Goal: Task Accomplishment & Management: Complete application form

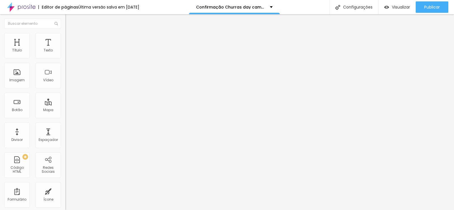
type input "18"
type input "17"
type input "18"
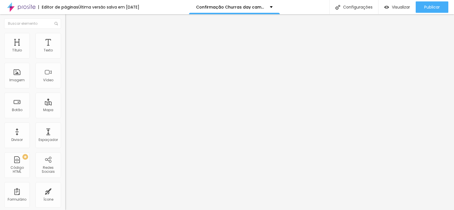
type input "18"
type input "19"
type input "18"
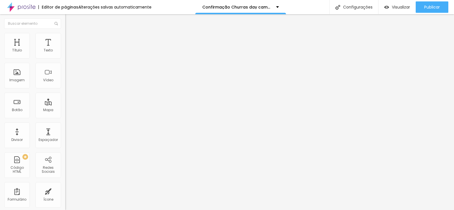
type input "18"
click at [65, 104] on input "range" at bounding box center [83, 106] width 37 height 5
click at [65, 39] on li "Avançado" at bounding box center [97, 36] width 65 height 6
click at [65, 36] on ul "Estilo Avançado" at bounding box center [97, 32] width 65 height 11
click at [65, 33] on li "Estilo" at bounding box center [97, 30] width 65 height 6
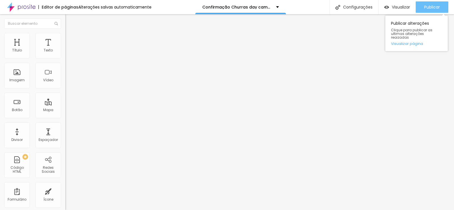
click at [432, 7] on span "Publicar" at bounding box center [432, 7] width 16 height 5
click at [430, 10] on div "Publicar" at bounding box center [432, 6] width 16 height 11
click at [425, 9] on span "Publicar" at bounding box center [432, 7] width 16 height 5
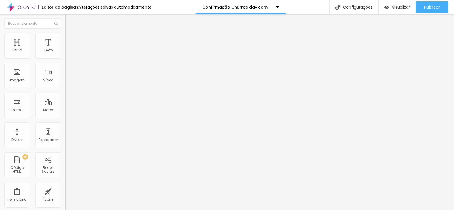
type input "18"
click at [65, 104] on input "range" at bounding box center [83, 106] width 37 height 5
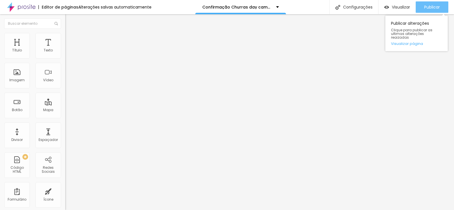
click at [434, 6] on span "Publicar" at bounding box center [432, 7] width 16 height 5
click at [428, 7] on span "Publicar" at bounding box center [432, 7] width 16 height 5
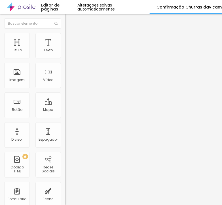
click at [65, 57] on img at bounding box center [66, 58] width 3 height 3
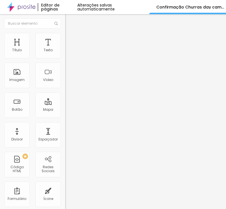
scroll to position [61, 0]
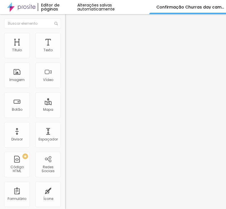
drag, startPoint x: 122, startPoint y: 117, endPoint x: -34, endPoint y: 124, distance: 157.0
click at [0, 124] on html "Editor de páginas Alterações salvas automaticamente Confirmação Churras day cam…" at bounding box center [113, 104] width 226 height 209
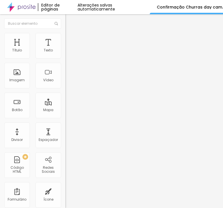
click at [65, 57] on div "Form" at bounding box center [97, 53] width 65 height 10
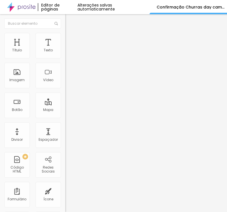
paste input "Autorização day camping pinda turmas 2025"
type input "Autorização day camping guara turmas 2025"
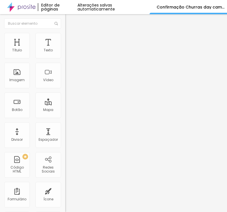
scroll to position [62, 0]
drag, startPoint x: 49, startPoint y: 107, endPoint x: 17, endPoint y: 110, distance: 31.9
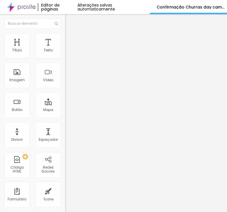
paste input "do responsável (Mesmo contrato)"
type input "Nome do responsável (Mesmo contrato)"
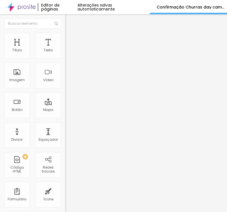
scroll to position [0, 0]
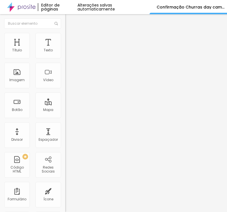
type input "CPF do responsável"
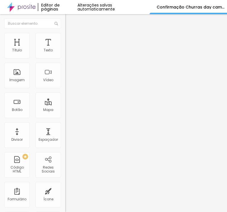
type input "Número de celular com ddd do responsável"
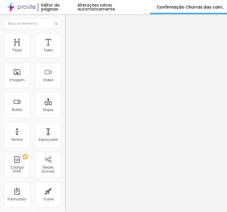
paste input "completo do aluno(a)"
type input "Nome completo do aluno(a)"
drag, startPoint x: 75, startPoint y: 126, endPoint x: 26, endPoint y: 128, distance: 49.4
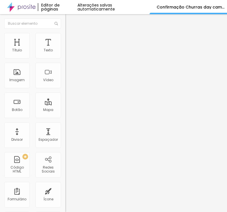
paste input "Transporte disponibilizado pela empresa:"
type input "Transporte disponibilizado pela empresa:"
drag, startPoint x: 60, startPoint y: 153, endPoint x: 35, endPoint y: 162, distance: 27.0
paste input "Sim, usarei o transporte."
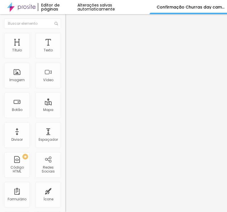
type input "Sim, usarei o transporte."
drag, startPoint x: 65, startPoint y: 166, endPoint x: 35, endPoint y: 165, distance: 30.1
paste input "Não usarei o transporte."
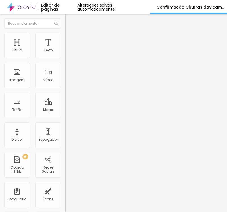
scroll to position [142, 0]
type input "Não usarei o transporte."
drag, startPoint x: 26, startPoint y: 90, endPoint x: 13, endPoint y: 90, distance: 13.3
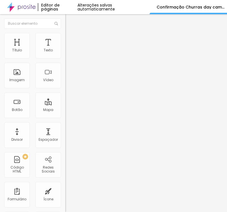
paste input "Eu responsável pelo aluno(a) acima, autorizo sua participação no evento."
type input "Eu responsável pelo aluno(a) acima, autorizo sua participação no evento."
drag, startPoint x: 64, startPoint y: 122, endPoint x: 38, endPoint y: 122, distance: 26.4
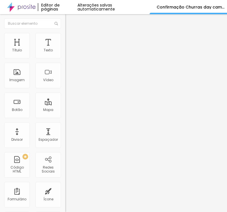
paste input "Sim, eu autorizo."
type input "Sim, eu autorizo."
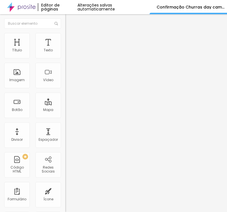
scroll to position [28, 0]
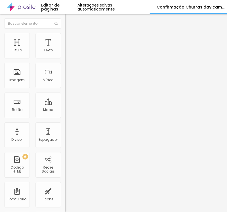
scroll to position [0, 0]
drag, startPoint x: 107, startPoint y: 114, endPoint x: 13, endPoint y: 127, distance: 94.5
paste textarea "Confirmação realiz"
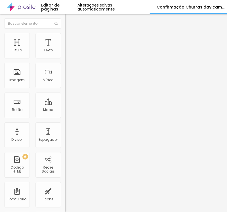
type textarea "Confirmação realizada com sucesso!"
paste input "comercial1@promoverformaturas.com.br"
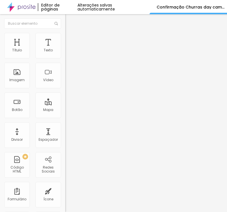
scroll to position [0, 0]
type input "comercial1@promoverformaturas.com.br"
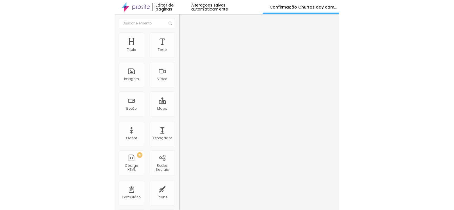
scroll to position [113, 0]
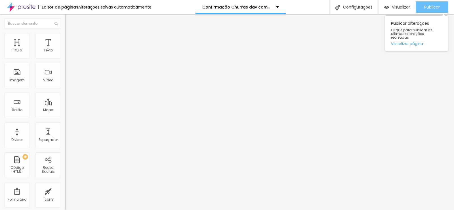
click at [427, 5] on span "Publicar" at bounding box center [432, 7] width 16 height 5
click at [425, 3] on div "Publicar" at bounding box center [432, 6] width 16 height 11
click at [428, 9] on span "Publicar" at bounding box center [432, 7] width 16 height 5
click at [433, 6] on span "Publicar" at bounding box center [432, 7] width 16 height 5
